Goal: Task Accomplishment & Management: Complete application form

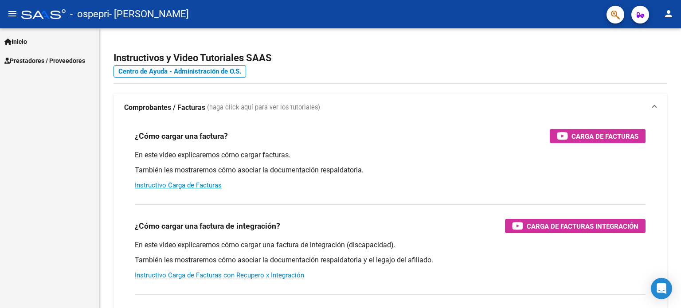
click at [46, 59] on span "Prestadores / Proveedores" at bounding box center [44, 61] width 81 height 10
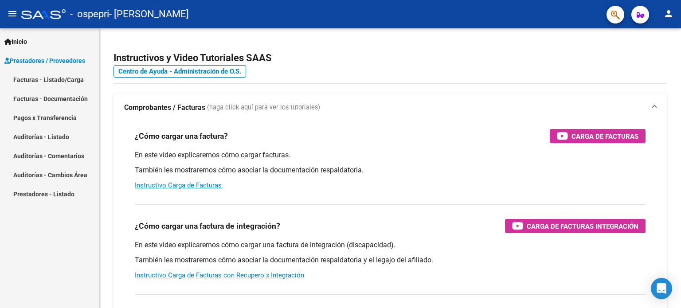
click at [43, 76] on link "Facturas - Listado/Carga" at bounding box center [49, 79] width 99 height 19
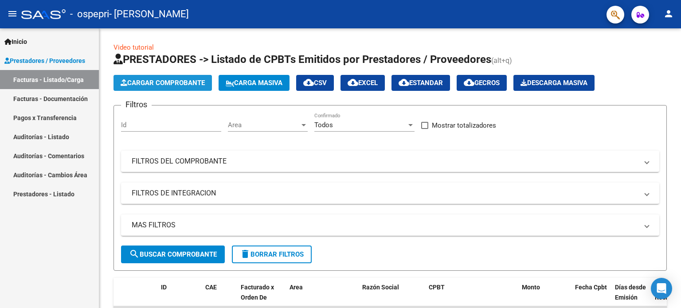
click at [182, 79] on span "Cargar Comprobante" at bounding box center [163, 83] width 84 height 8
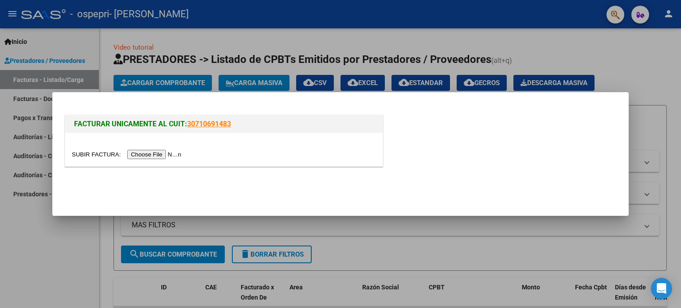
click at [177, 153] on input "file" at bounding box center [128, 154] width 112 height 9
click at [598, 42] on div at bounding box center [340, 154] width 681 height 308
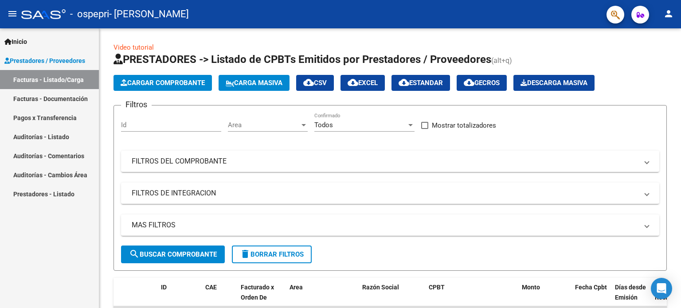
click at [182, 253] on span "search Buscar Comprobante" at bounding box center [173, 255] width 88 height 8
click at [180, 82] on span "Cargar Comprobante" at bounding box center [163, 83] width 84 height 8
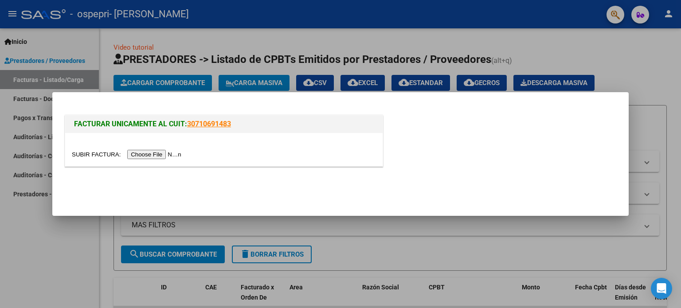
click at [176, 153] on input "file" at bounding box center [128, 154] width 112 height 9
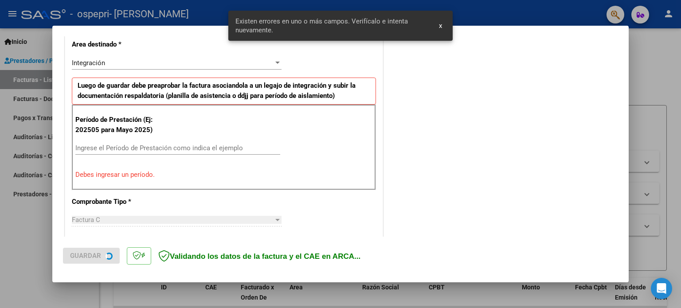
scroll to position [208, 0]
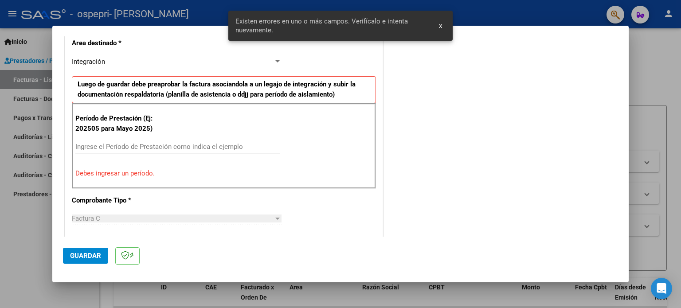
click at [127, 148] on input "Ingrese el Período de Prestación como indica el ejemplo" at bounding box center [177, 147] width 205 height 8
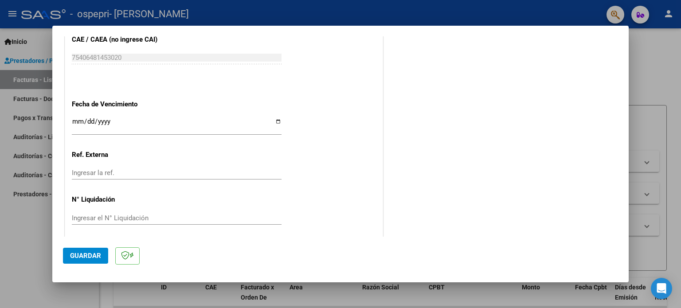
scroll to position [579, 0]
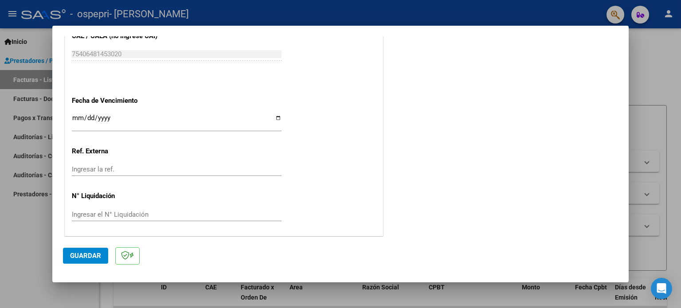
type input "202509"
click at [194, 215] on input "Ingresar el N° Liquidación" at bounding box center [177, 215] width 210 height 8
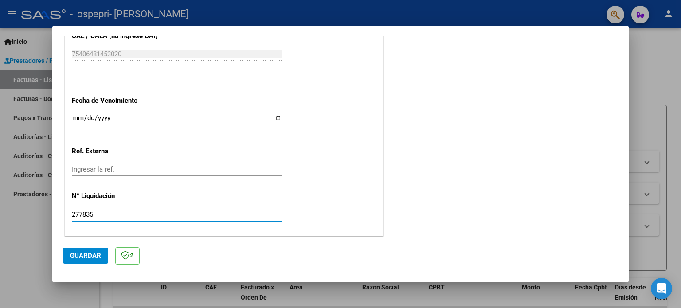
type input "277835"
click at [76, 255] on span "Guardar" at bounding box center [85, 256] width 31 height 8
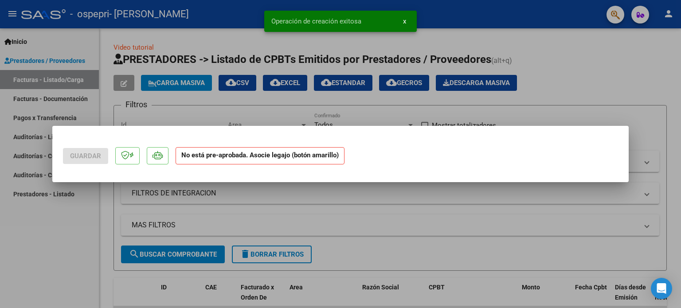
scroll to position [0, 0]
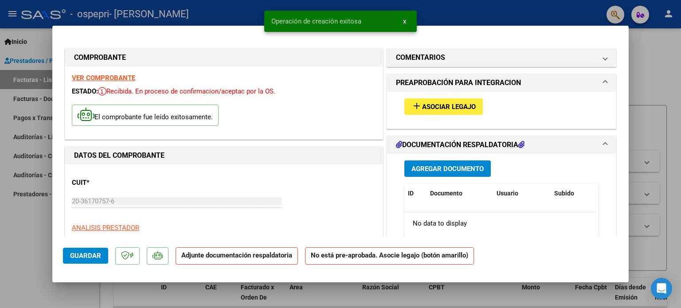
click at [471, 108] on span "Asociar Legajo" at bounding box center [449, 107] width 54 height 8
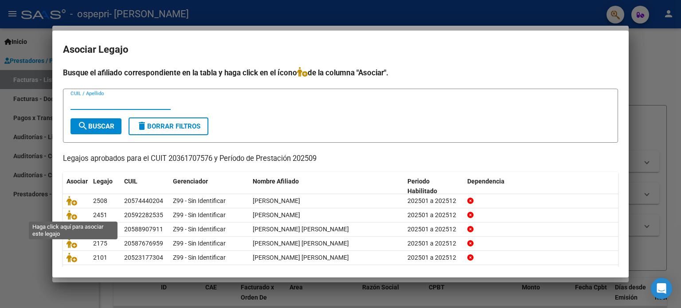
click at [67, 213] on icon at bounding box center [72, 215] width 11 height 10
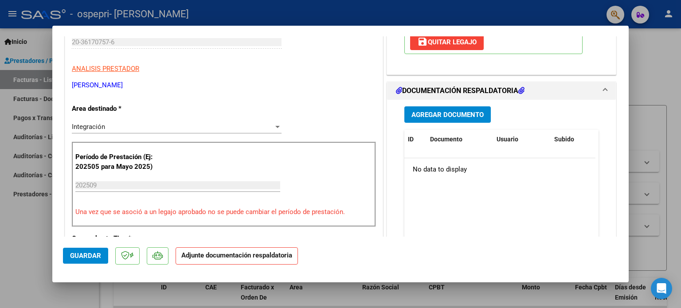
scroll to position [149, 0]
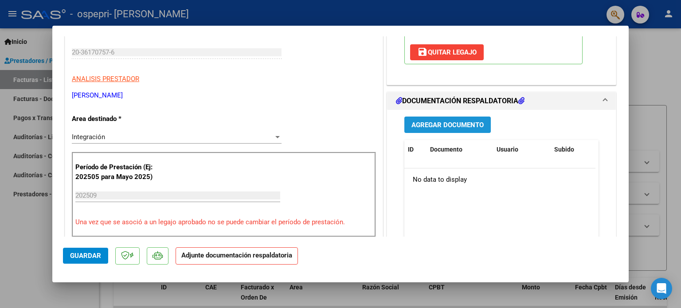
click at [461, 128] on span "Agregar Documento" at bounding box center [448, 125] width 72 height 8
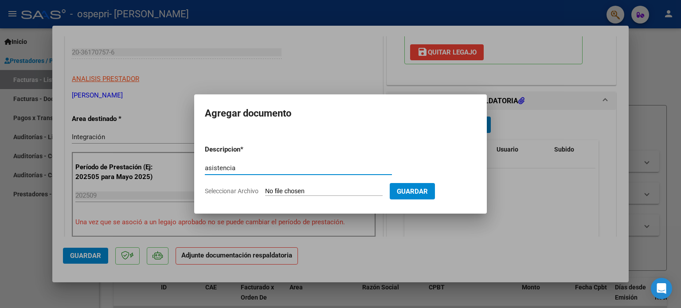
type input "asistencia"
click at [330, 186] on form "Descripcion * asistencia Escriba aquí una descripcion Seleccionar Archivo Guard…" at bounding box center [341, 170] width 272 height 65
click at [322, 189] on input "Seleccionar Archivo" at bounding box center [324, 192] width 118 height 8
type input "C:\fakepath\[PERSON_NAME] [DATE].pdf"
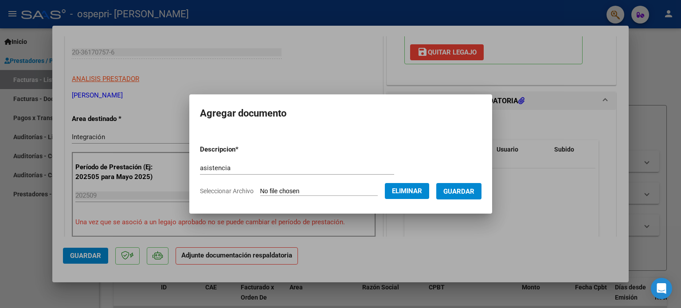
click at [470, 191] on span "Guardar" at bounding box center [459, 192] width 31 height 8
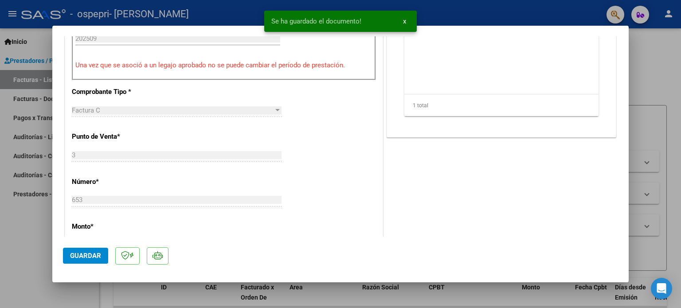
scroll to position [311, 0]
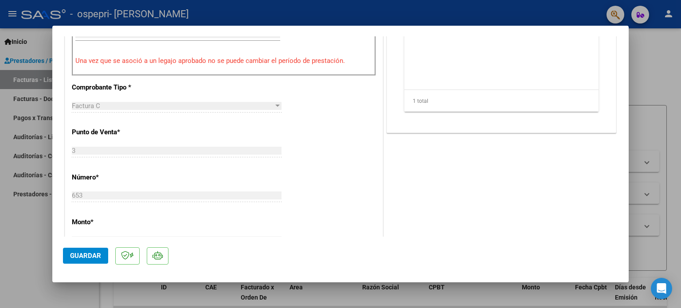
click at [85, 258] on span "Guardar" at bounding box center [85, 256] width 31 height 8
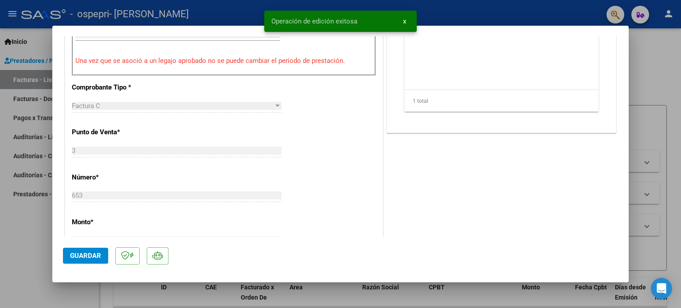
click at [655, 71] on div at bounding box center [340, 154] width 681 height 308
type input "$ 0,00"
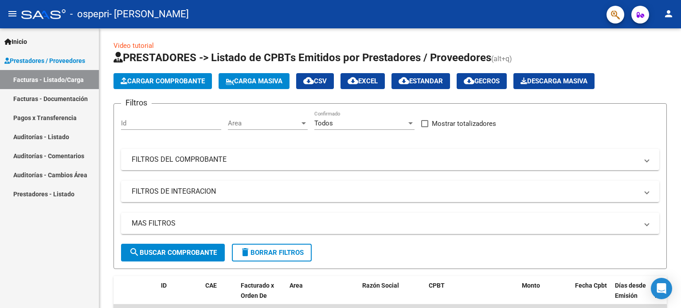
scroll to position [0, 0]
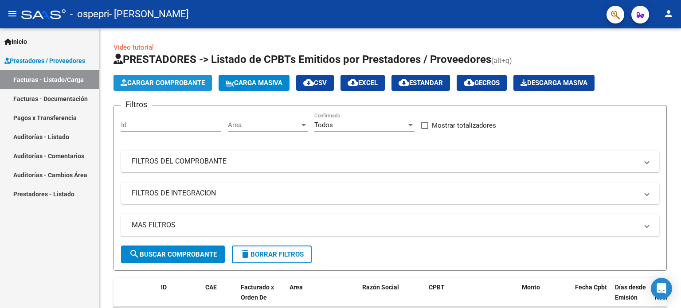
click at [196, 85] on span "Cargar Comprobante" at bounding box center [163, 83] width 84 height 8
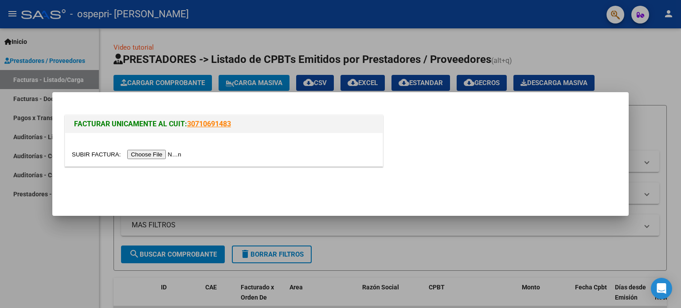
click at [159, 156] on input "file" at bounding box center [128, 154] width 112 height 9
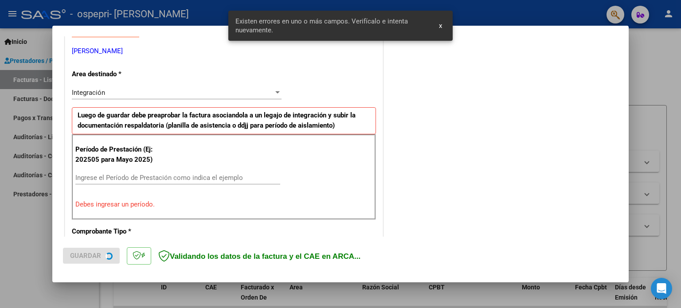
scroll to position [191, 0]
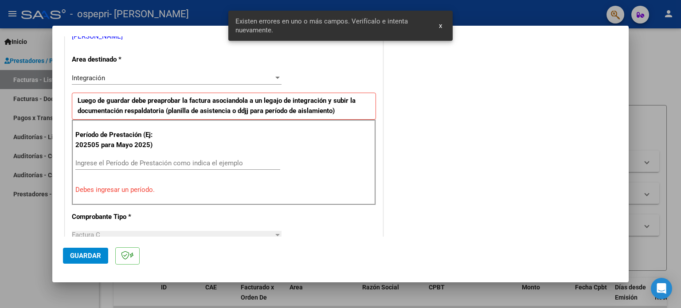
click at [165, 163] on input "Ingrese el Período de Prestación como indica el ejemplo" at bounding box center [177, 163] width 205 height 8
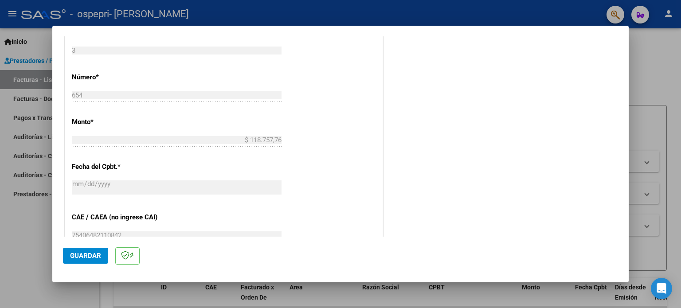
scroll to position [457, 0]
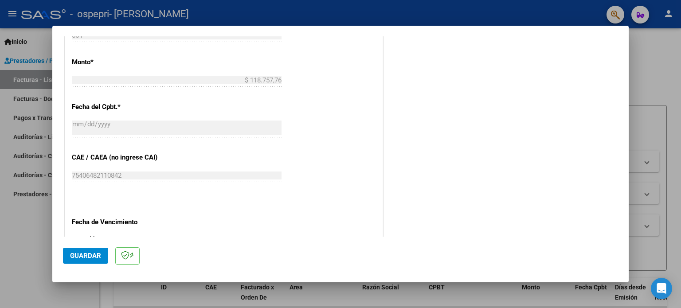
type input "202509"
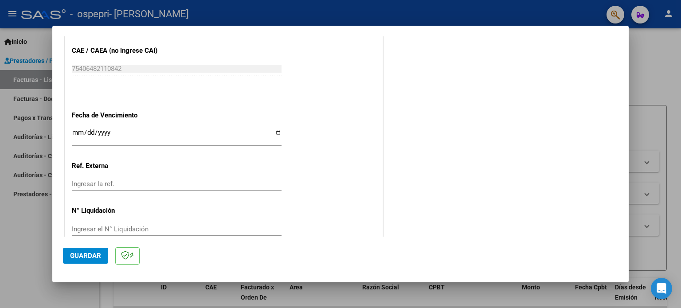
scroll to position [579, 0]
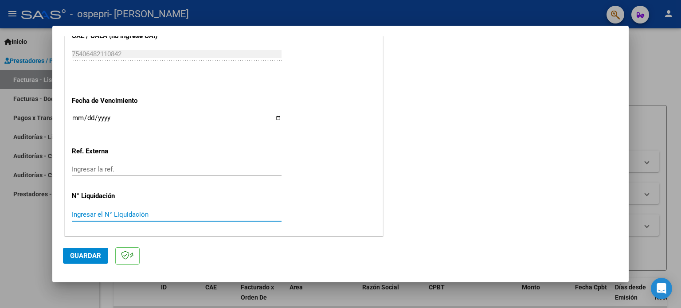
click at [125, 211] on input "Ingresar el N° Liquidación" at bounding box center [177, 215] width 210 height 8
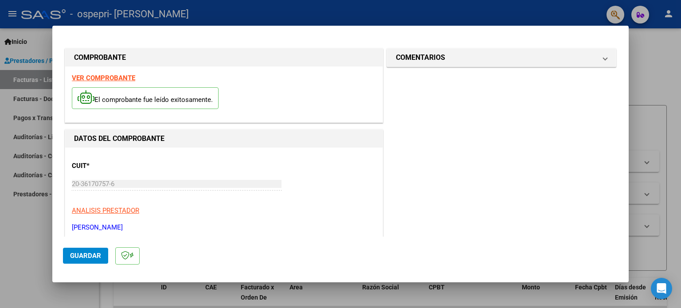
scroll to position [0, 0]
type input "277841"
click at [92, 256] on span "Guardar" at bounding box center [85, 256] width 31 height 8
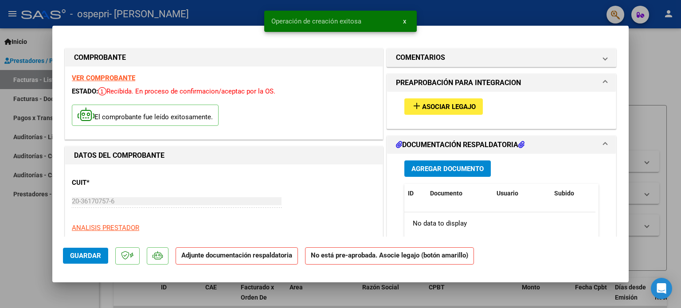
click at [456, 106] on span "Asociar Legajo" at bounding box center [449, 107] width 54 height 8
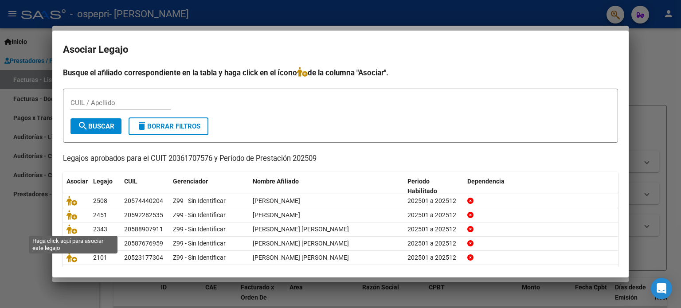
click at [73, 229] on icon at bounding box center [72, 229] width 11 height 10
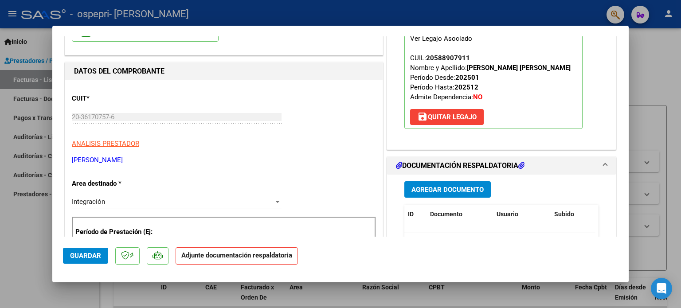
scroll to position [89, 0]
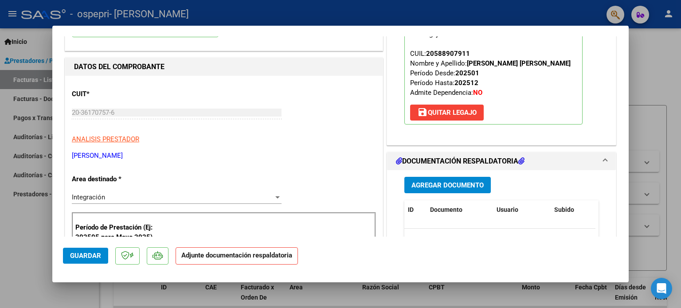
click at [467, 185] on span "Agregar Documento" at bounding box center [448, 185] width 72 height 8
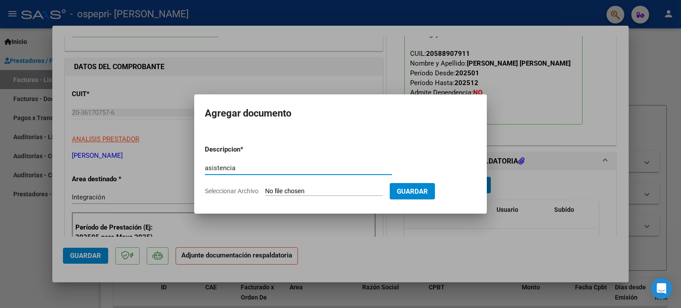
type input "asistencia"
click at [287, 190] on input "Seleccionar Archivo" at bounding box center [324, 192] width 118 height 8
type input "C:\fakepath\Ema [DATE].pdf"
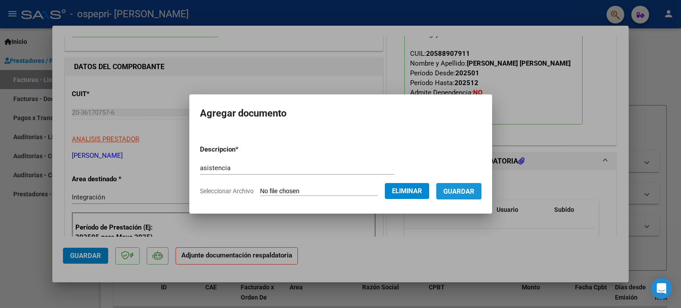
click at [475, 194] on span "Guardar" at bounding box center [459, 192] width 31 height 8
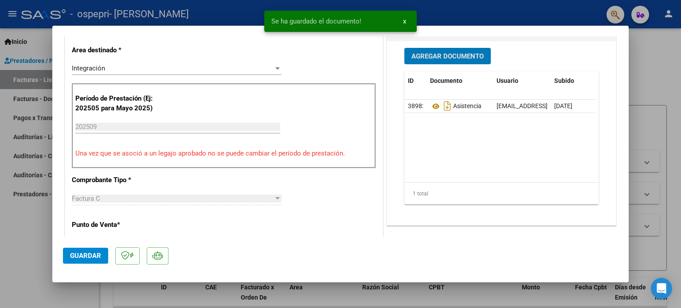
scroll to position [222, 0]
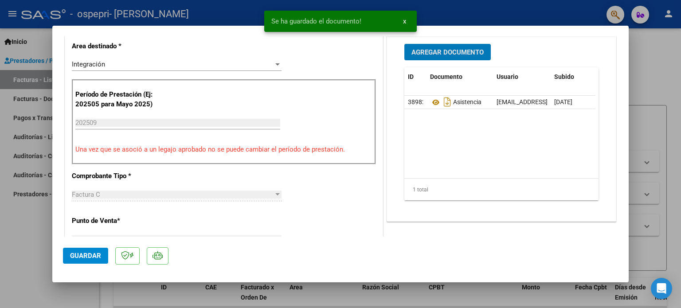
click at [90, 250] on button "Guardar" at bounding box center [85, 256] width 45 height 16
click at [679, 51] on div at bounding box center [340, 154] width 681 height 308
type input "$ 0,00"
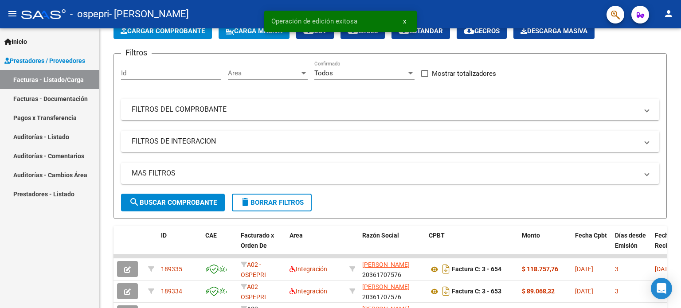
scroll to position [0, 0]
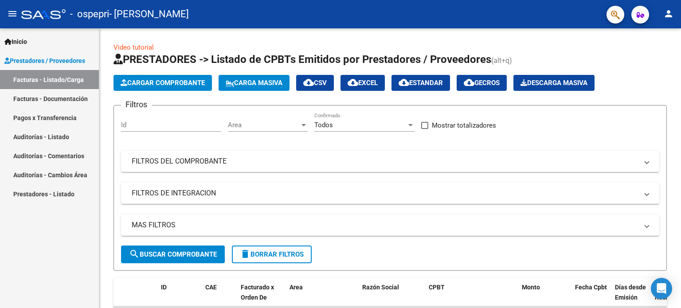
click at [181, 81] on span "Cargar Comprobante" at bounding box center [163, 83] width 84 height 8
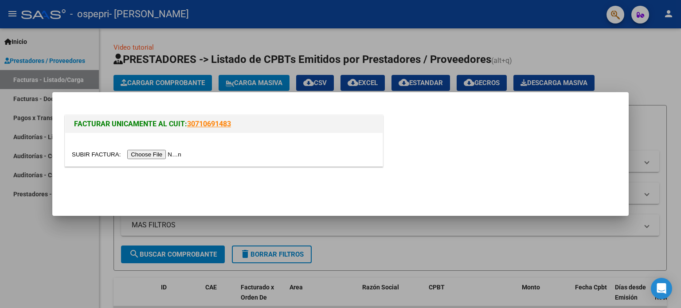
click at [165, 156] on input "file" at bounding box center [128, 154] width 112 height 9
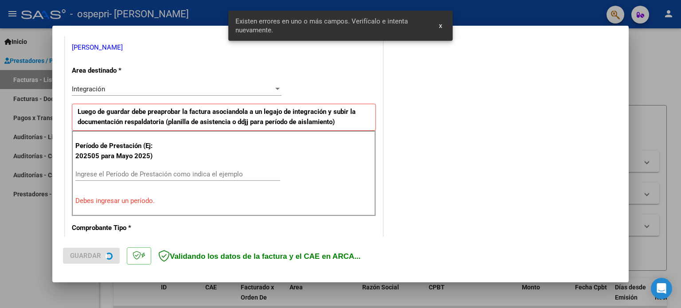
scroll to position [191, 0]
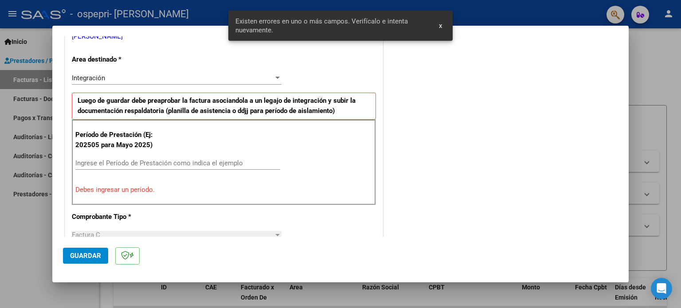
click at [198, 166] on input "Ingrese el Período de Prestación como indica el ejemplo" at bounding box center [177, 163] width 205 height 8
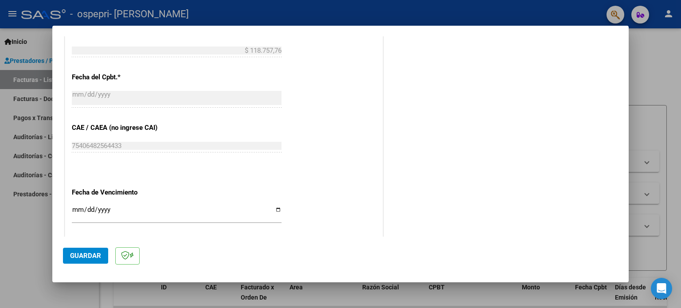
scroll to position [502, 0]
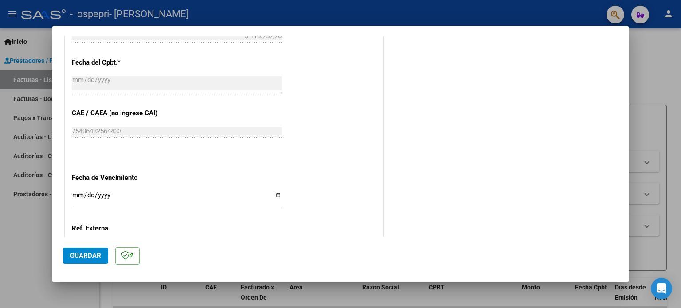
type input "202509"
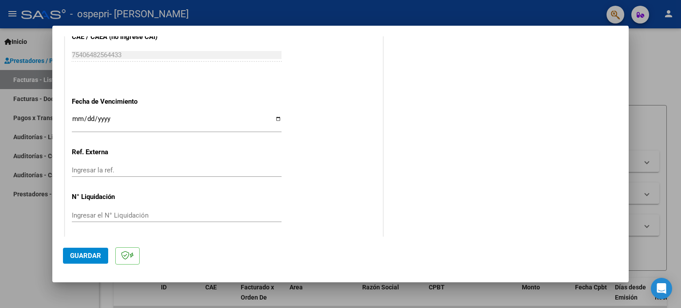
scroll to position [579, 0]
click at [119, 212] on input "Ingresar el N° Liquidación" at bounding box center [177, 215] width 210 height 8
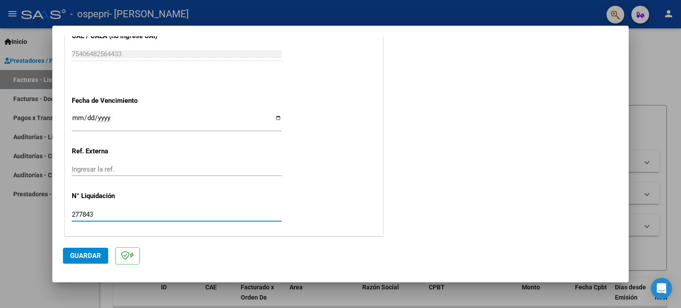
type input "277843"
click at [83, 256] on span "Guardar" at bounding box center [85, 256] width 31 height 8
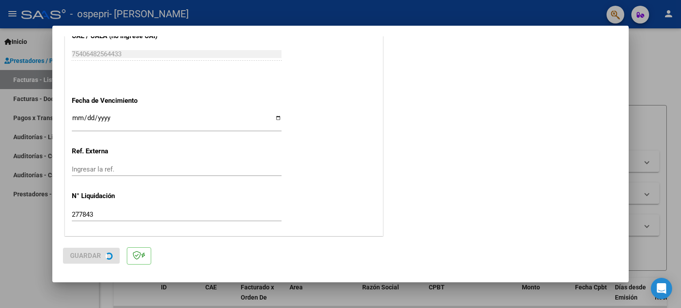
scroll to position [0, 0]
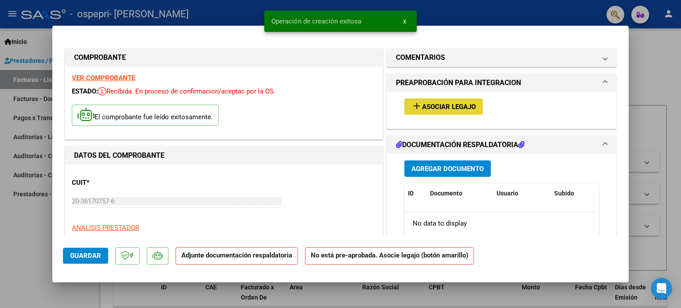
click at [461, 111] on button "add Asociar Legajo" at bounding box center [444, 106] width 79 height 16
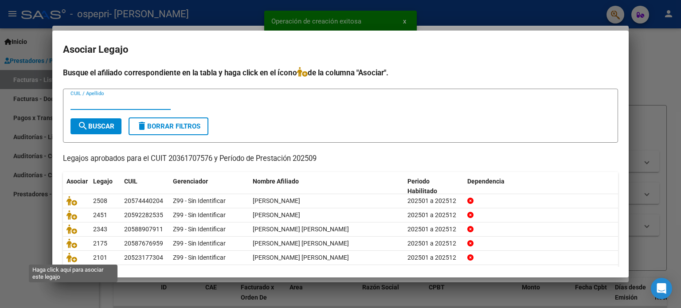
click at [69, 260] on icon at bounding box center [72, 258] width 11 height 10
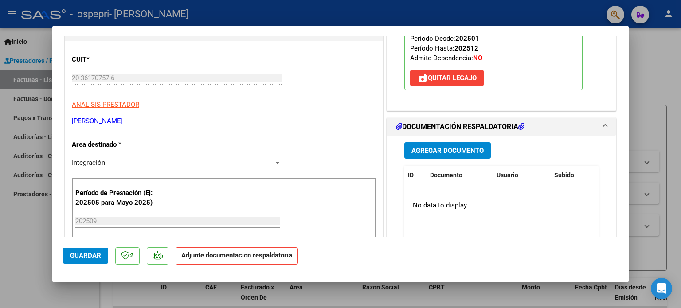
scroll to position [133, 0]
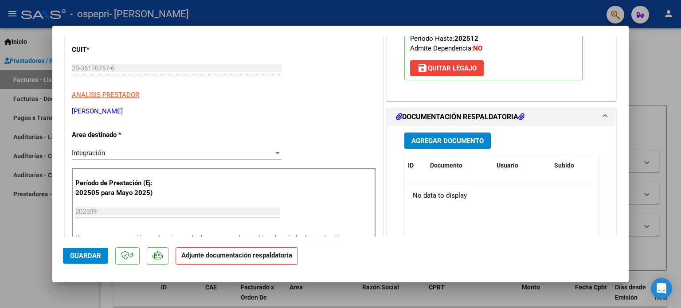
click at [445, 143] on span "Agregar Documento" at bounding box center [448, 141] width 72 height 8
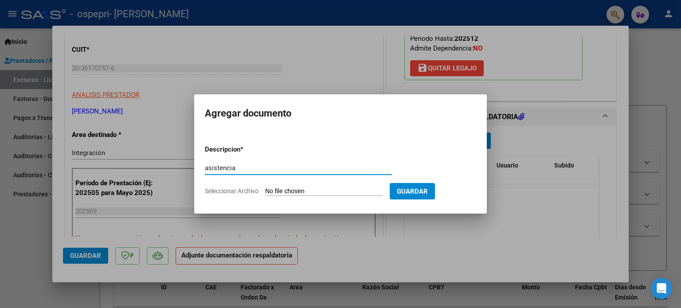
type input "asistencia"
click at [295, 197] on form "Descripcion * asistencia Escriba aquí una descripcion Seleccionar Archivo Guard…" at bounding box center [341, 170] width 272 height 65
click at [302, 189] on input "Seleccionar Archivo" at bounding box center [324, 192] width 118 height 8
type input "C:\fakepath\valen [DATE].pdf"
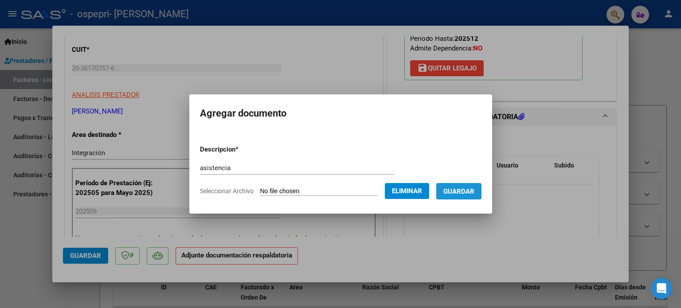
click at [474, 192] on span "Guardar" at bounding box center [459, 192] width 31 height 8
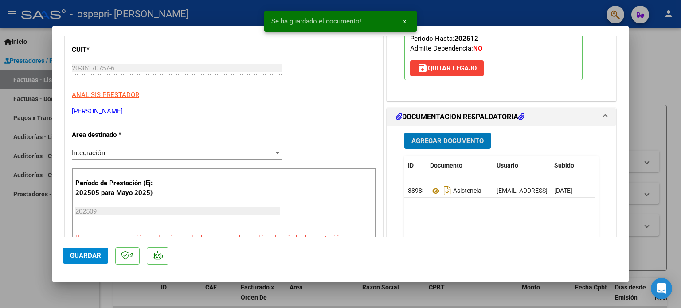
click at [86, 256] on span "Guardar" at bounding box center [85, 256] width 31 height 8
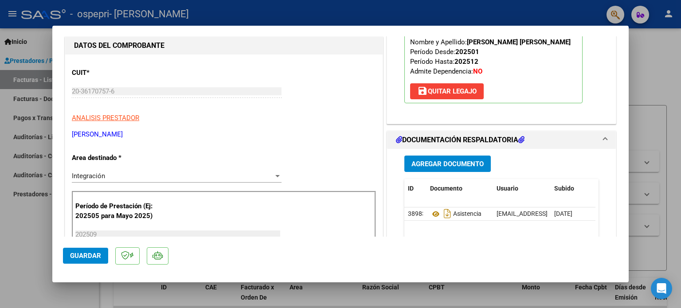
scroll to position [89, 0]
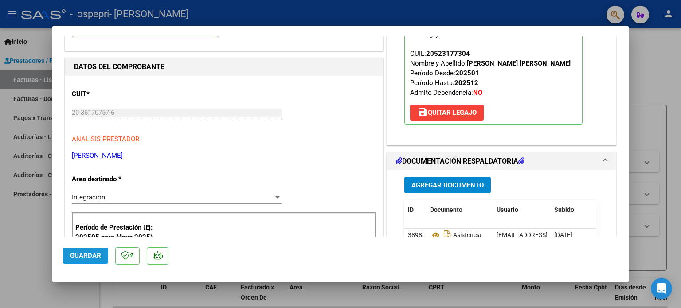
click at [80, 253] on span "Guardar" at bounding box center [85, 256] width 31 height 8
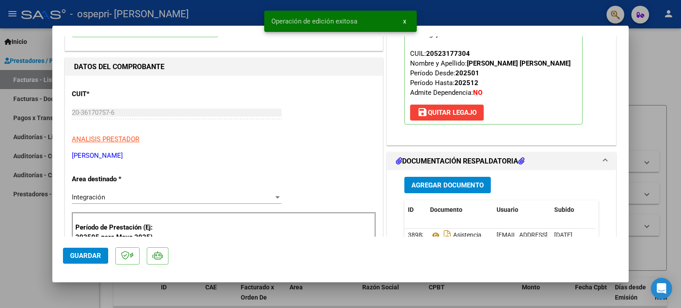
click at [649, 73] on div at bounding box center [340, 154] width 681 height 308
type input "$ 0,00"
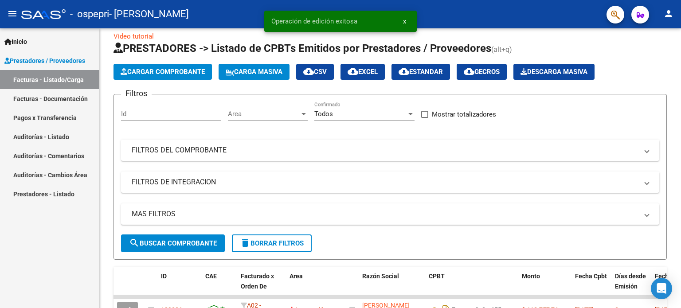
scroll to position [0, 0]
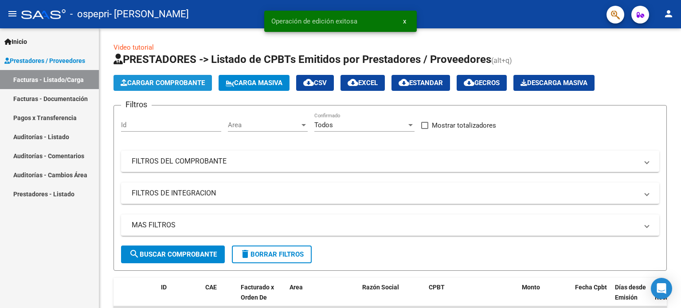
click at [193, 82] on span "Cargar Comprobante" at bounding box center [163, 83] width 84 height 8
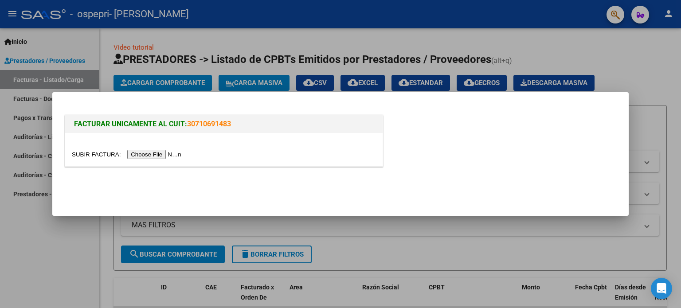
click at [171, 156] on input "file" at bounding box center [128, 154] width 112 height 9
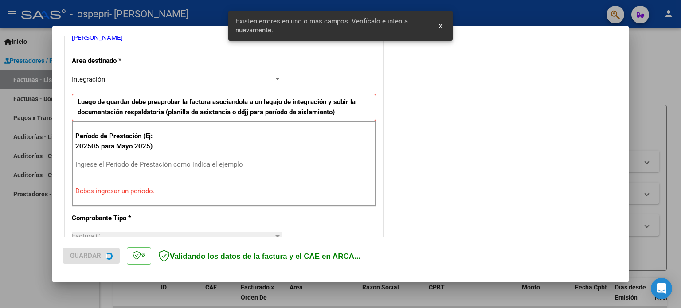
scroll to position [191, 0]
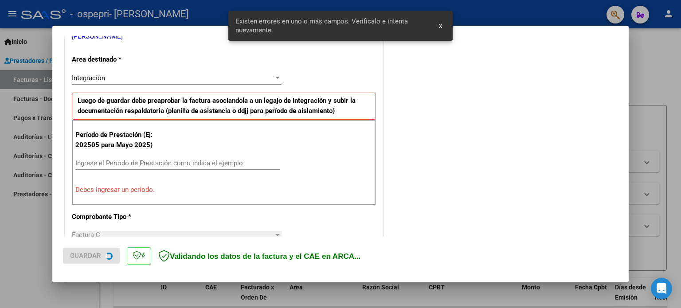
click at [169, 163] on input "Ingrese el Período de Prestación como indica el ejemplo" at bounding box center [177, 163] width 205 height 8
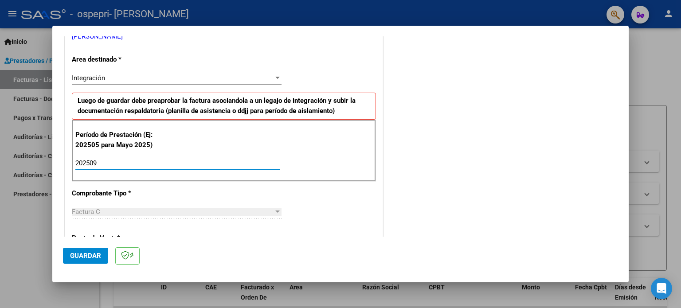
type input "202509"
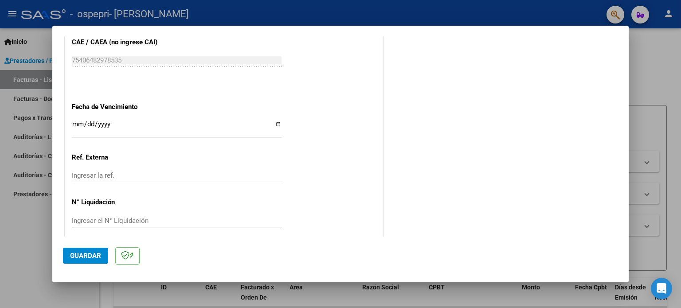
scroll to position [579, 0]
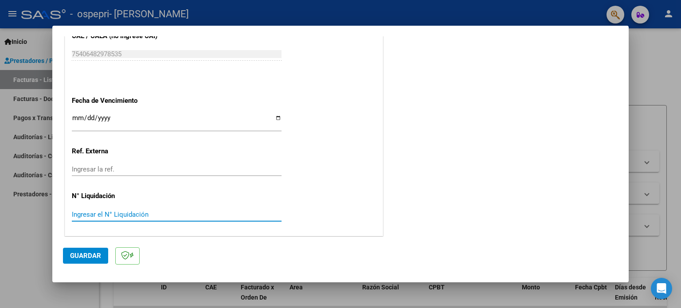
click at [127, 211] on input "Ingresar el N° Liquidación" at bounding box center [177, 215] width 210 height 8
type input "277845"
click at [83, 251] on button "Guardar" at bounding box center [85, 256] width 45 height 16
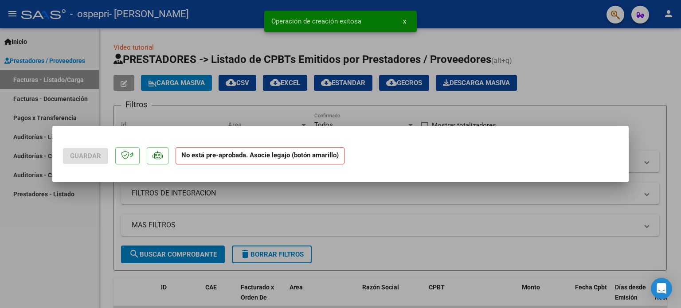
scroll to position [0, 0]
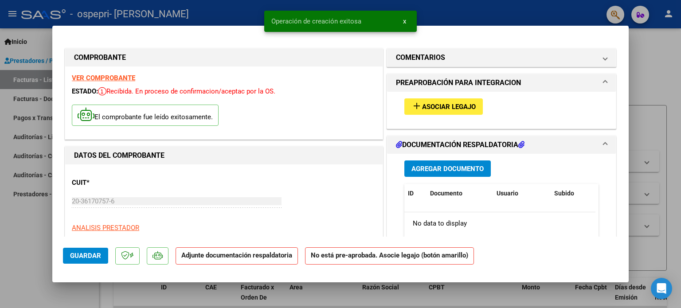
click at [479, 102] on button "add Asociar Legajo" at bounding box center [444, 106] width 79 height 16
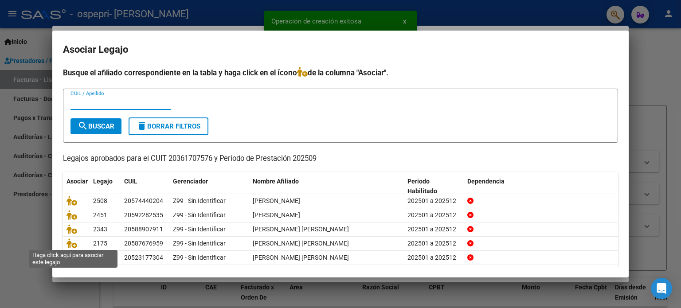
click at [73, 246] on icon at bounding box center [72, 244] width 11 height 10
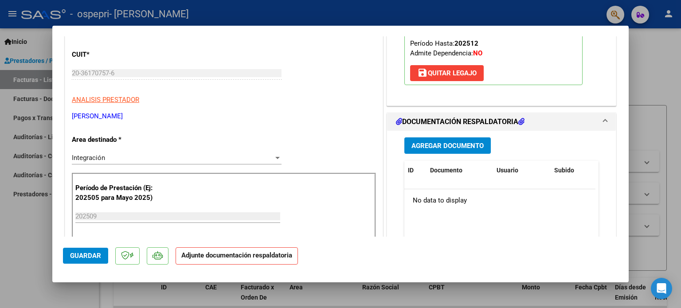
scroll to position [133, 0]
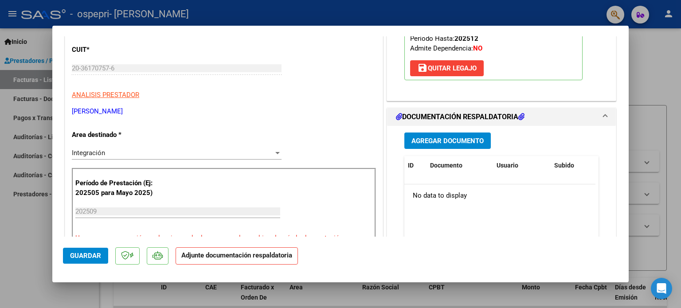
click at [467, 138] on span "Agregar Documento" at bounding box center [448, 141] width 72 height 8
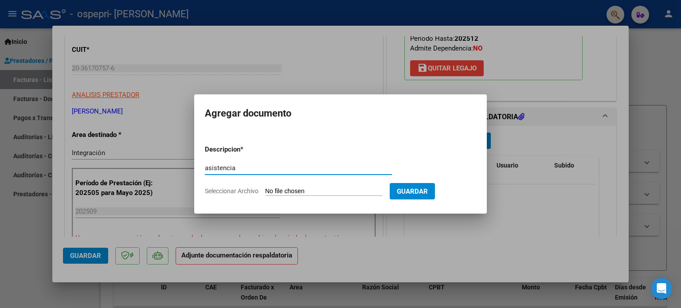
type input "asistencia"
click at [293, 189] on input "Seleccionar Archivo" at bounding box center [324, 192] width 118 height 8
type input "C:\fakepath\[PERSON_NAME] [DATE].pdf"
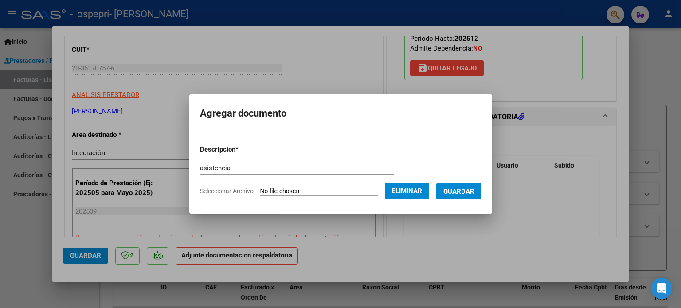
click at [475, 196] on span "Guardar" at bounding box center [459, 192] width 31 height 8
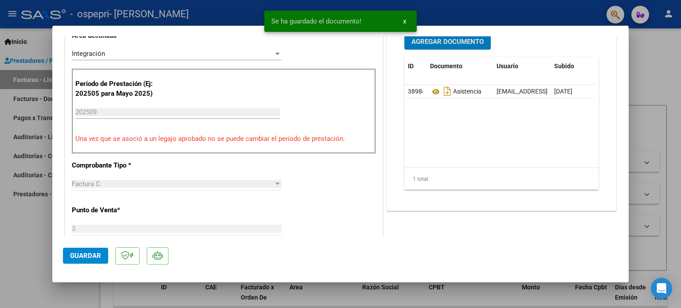
scroll to position [266, 0]
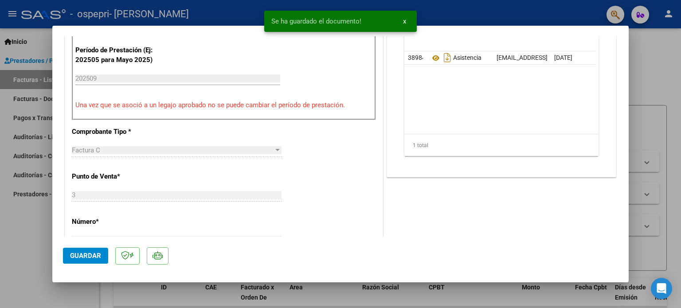
click at [92, 254] on span "Guardar" at bounding box center [85, 256] width 31 height 8
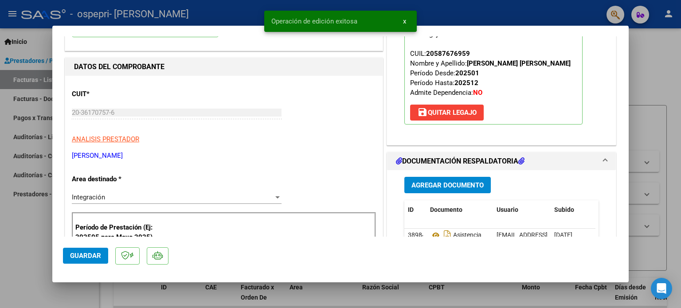
scroll to position [0, 0]
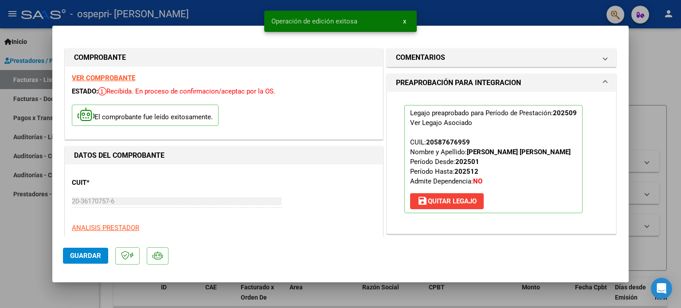
click at [91, 254] on span "Guardar" at bounding box center [85, 256] width 31 height 8
click at [667, 58] on div at bounding box center [340, 154] width 681 height 308
type input "$ 0,00"
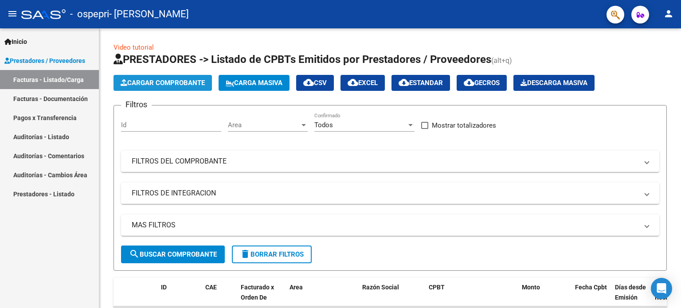
click at [193, 87] on span "Cargar Comprobante" at bounding box center [163, 83] width 84 height 8
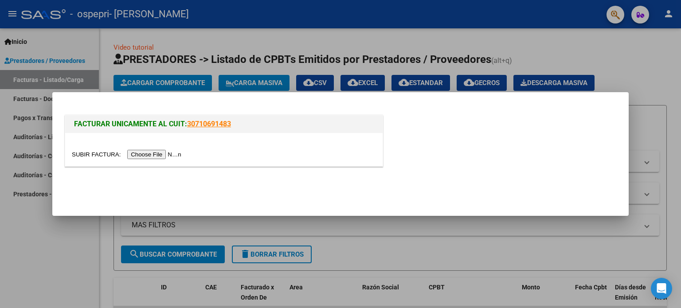
click at [184, 156] on input "file" at bounding box center [128, 154] width 112 height 9
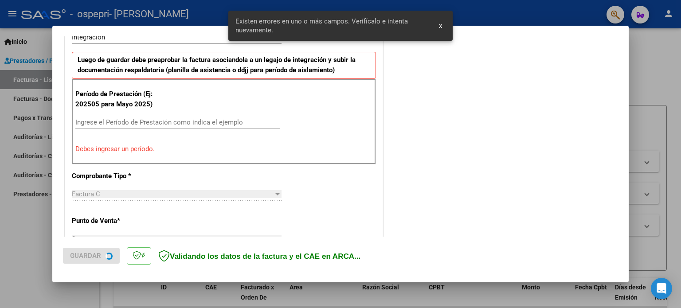
scroll to position [236, 0]
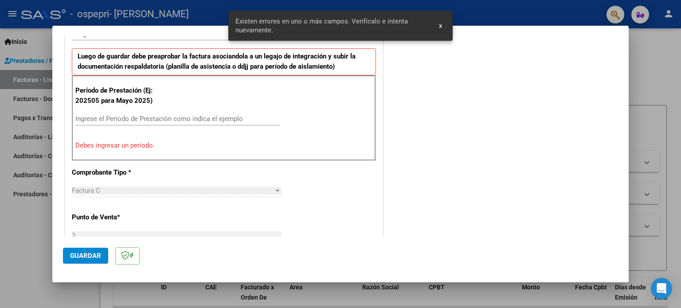
click at [177, 113] on div "Ingrese el Período de Prestación como indica el ejemplo" at bounding box center [177, 118] width 205 height 13
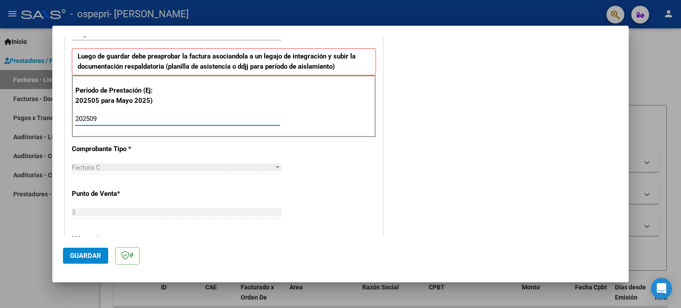
type input "202509"
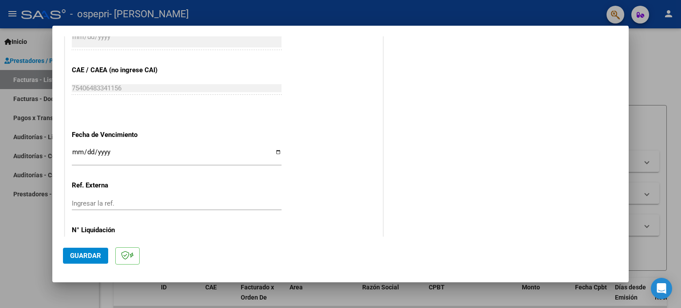
scroll to position [546, 0]
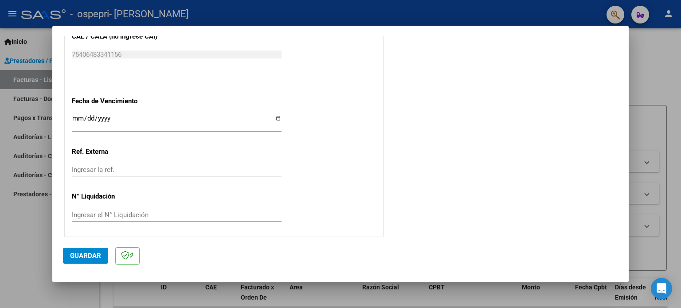
scroll to position [579, 0]
click at [125, 212] on input "Ingresar el N° Liquidación" at bounding box center [177, 215] width 210 height 8
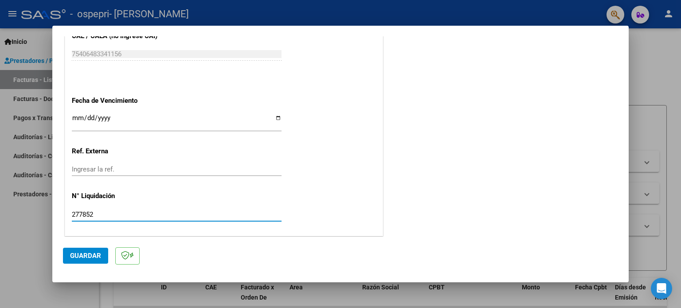
type input "277852"
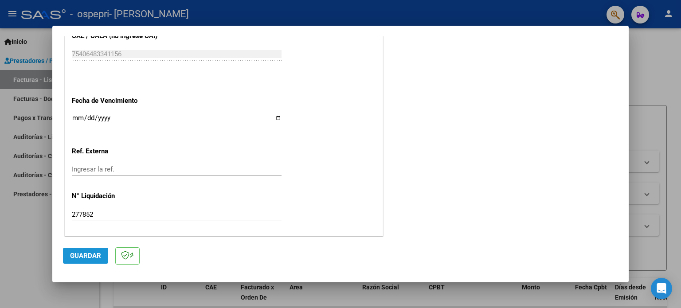
click at [80, 250] on button "Guardar" at bounding box center [85, 256] width 45 height 16
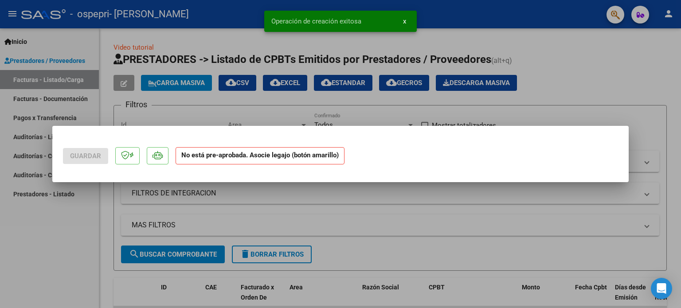
scroll to position [0, 0]
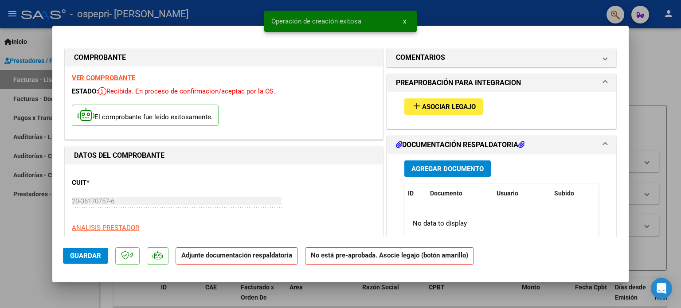
click at [417, 106] on mat-icon "add" at bounding box center [417, 106] width 11 height 11
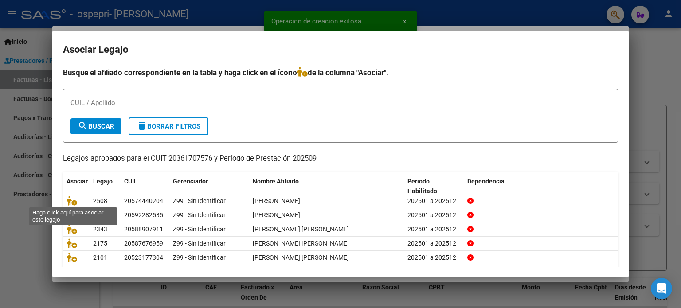
click at [68, 200] on icon at bounding box center [72, 201] width 11 height 10
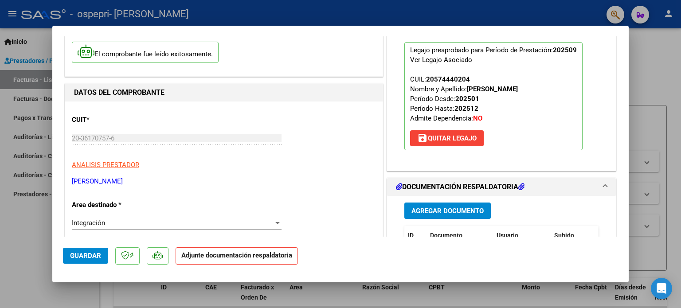
scroll to position [89, 0]
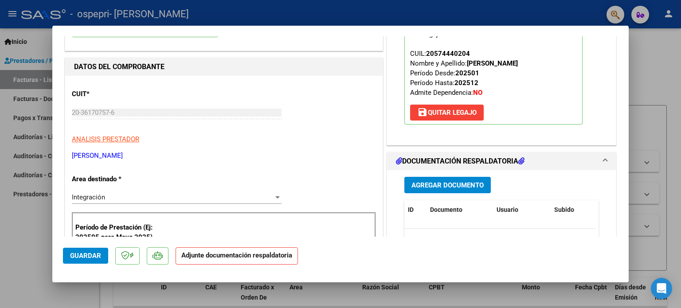
click at [447, 185] on span "Agregar Documento" at bounding box center [448, 185] width 72 height 8
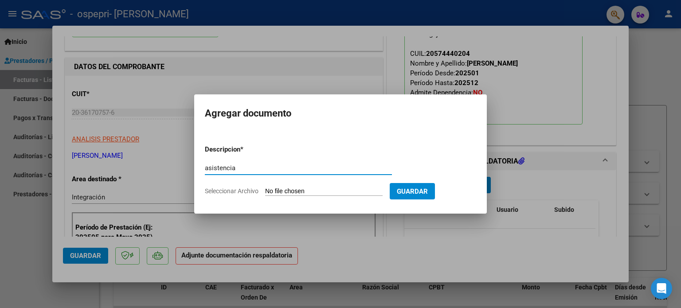
type input "asistencia"
click at [340, 193] on input "Seleccionar Archivo" at bounding box center [324, 192] width 118 height 8
type input "C:\fakepath\[PERSON_NAME] [DATE].pdf"
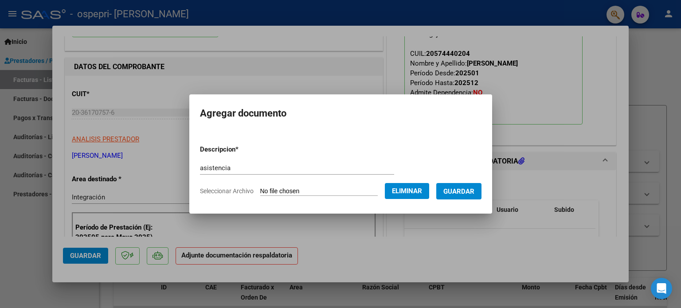
click at [475, 193] on span "Guardar" at bounding box center [459, 192] width 31 height 8
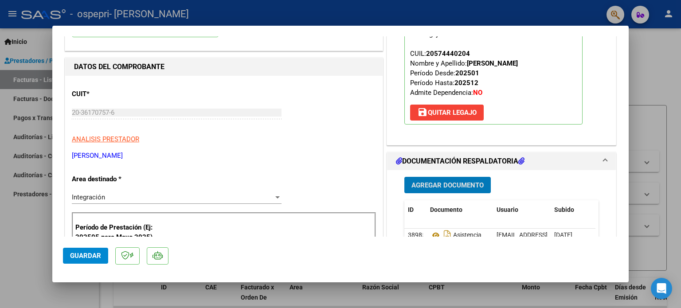
click at [78, 258] on span "Guardar" at bounding box center [85, 256] width 31 height 8
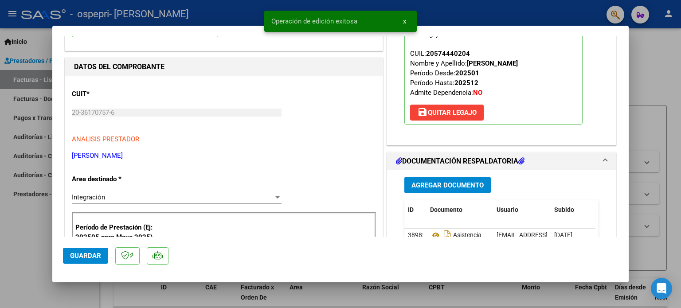
click at [653, 87] on div at bounding box center [340, 154] width 681 height 308
type input "$ 0,00"
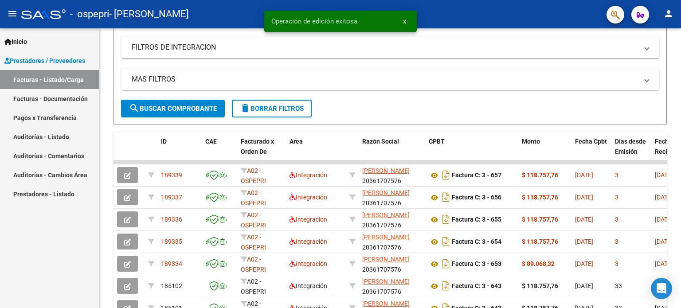
scroll to position [177, 0]
